Goal: Transaction & Acquisition: Subscribe to service/newsletter

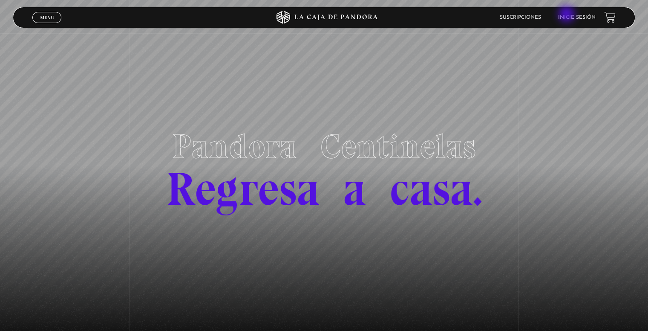
click at [567, 15] on link "Inicie sesión" at bounding box center [576, 17] width 37 height 5
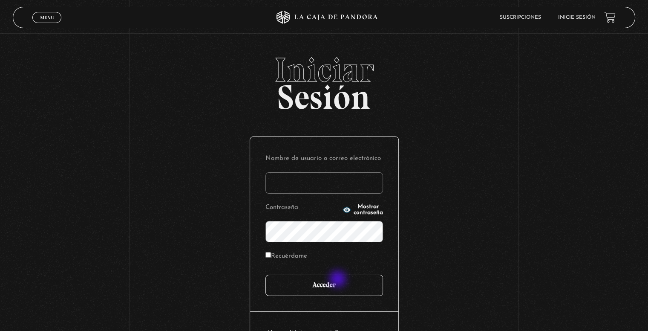
type input "ivettevf"
click at [339, 279] on input "Acceder" at bounding box center [324, 284] width 118 height 21
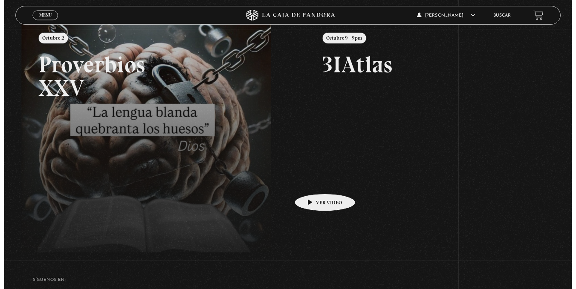
scroll to position [128, 0]
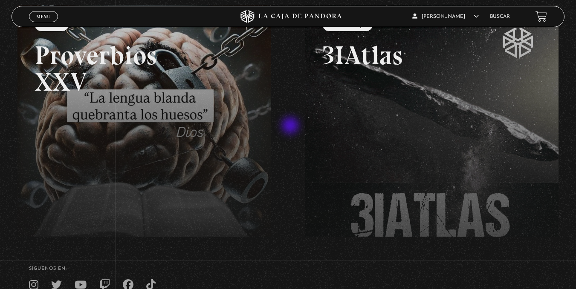
click at [291, 127] on div "Menu Cerrar Ivette Vado Fajardo En vivos Pandora Centinelas Mi cuenta Salir Bus…" at bounding box center [288, 134] width 576 height 466
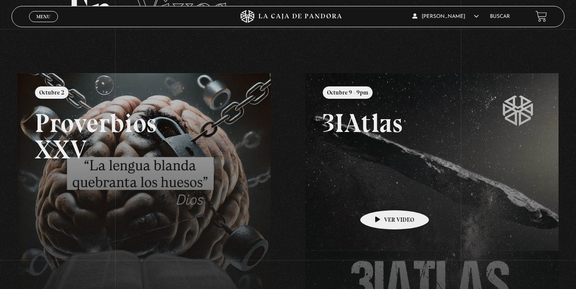
scroll to position [43, 0]
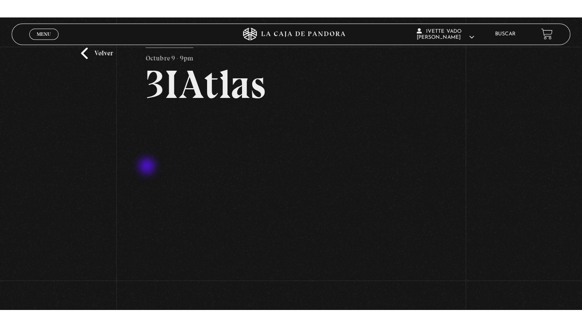
scroll to position [43, 0]
